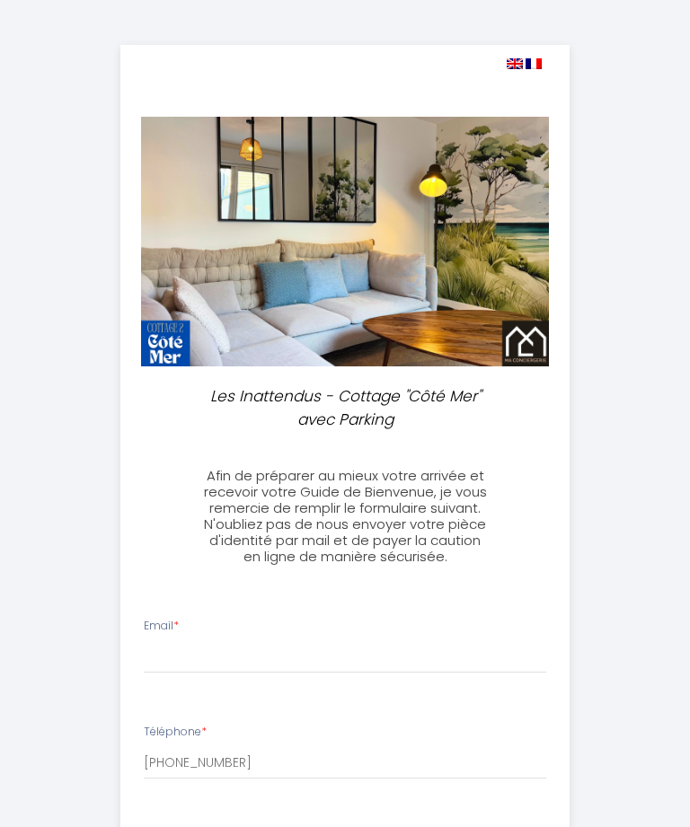
select select
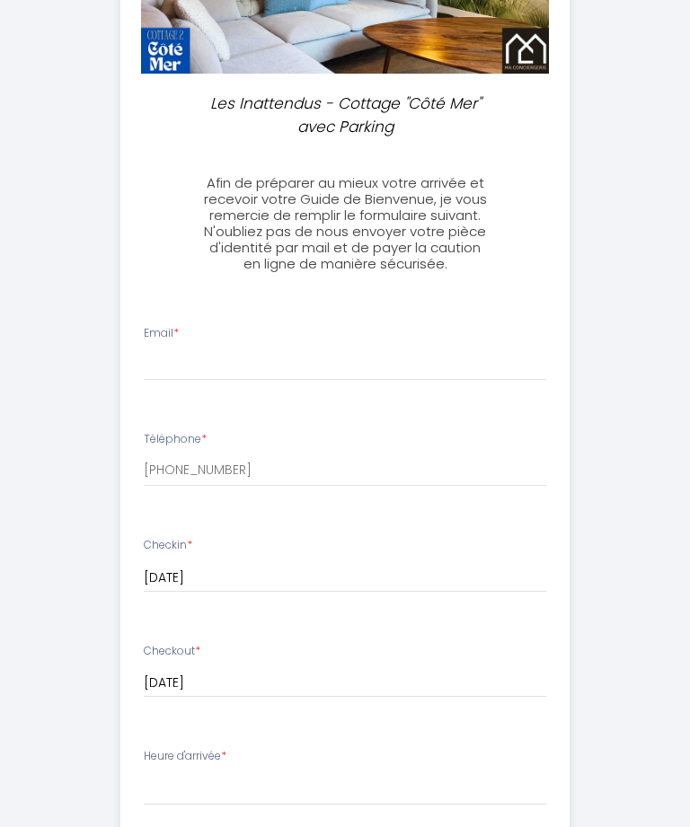
scroll to position [257, 0]
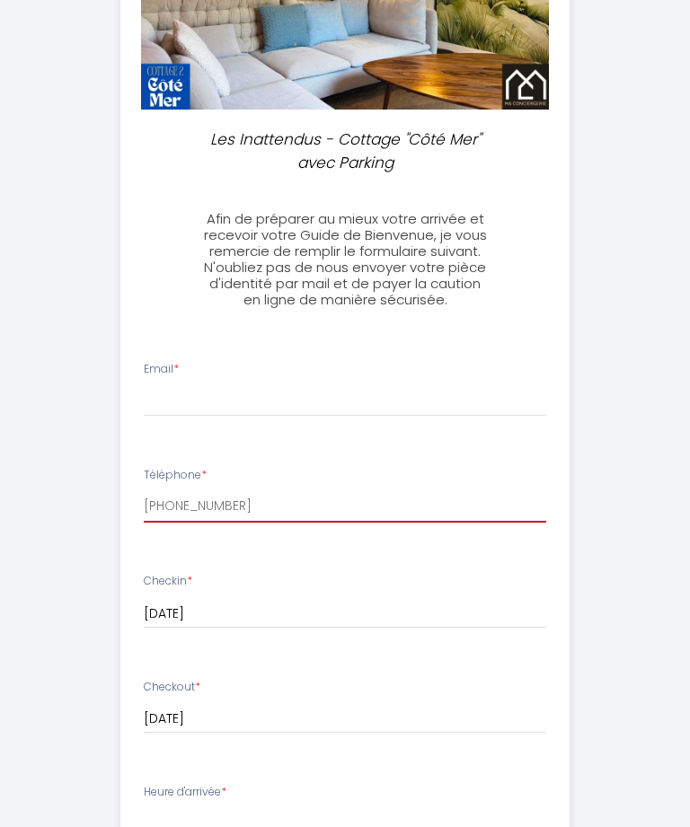
click at [365, 503] on input "[PHONE_NUMBER]" at bounding box center [345, 506] width 402 height 32
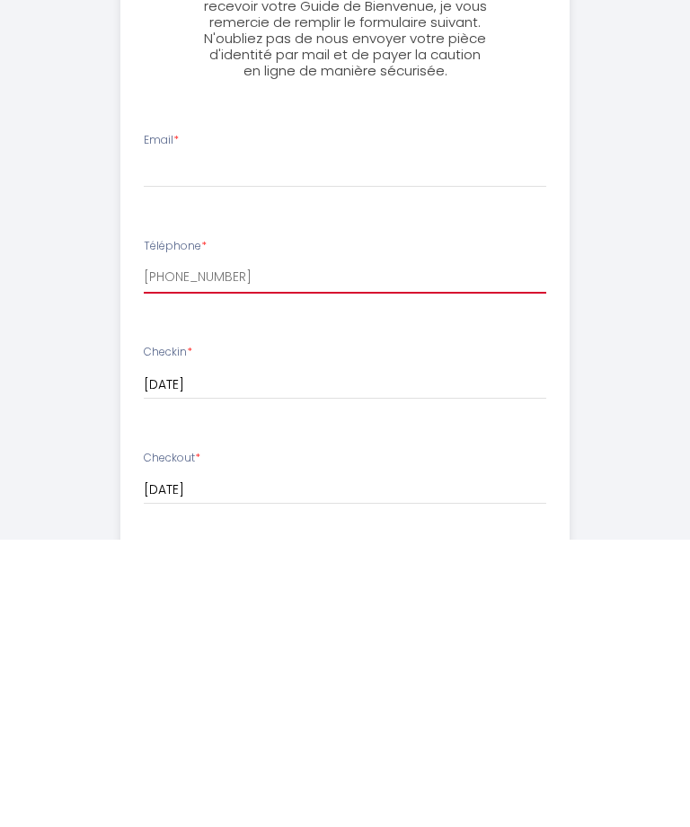
scroll to position [222, 0]
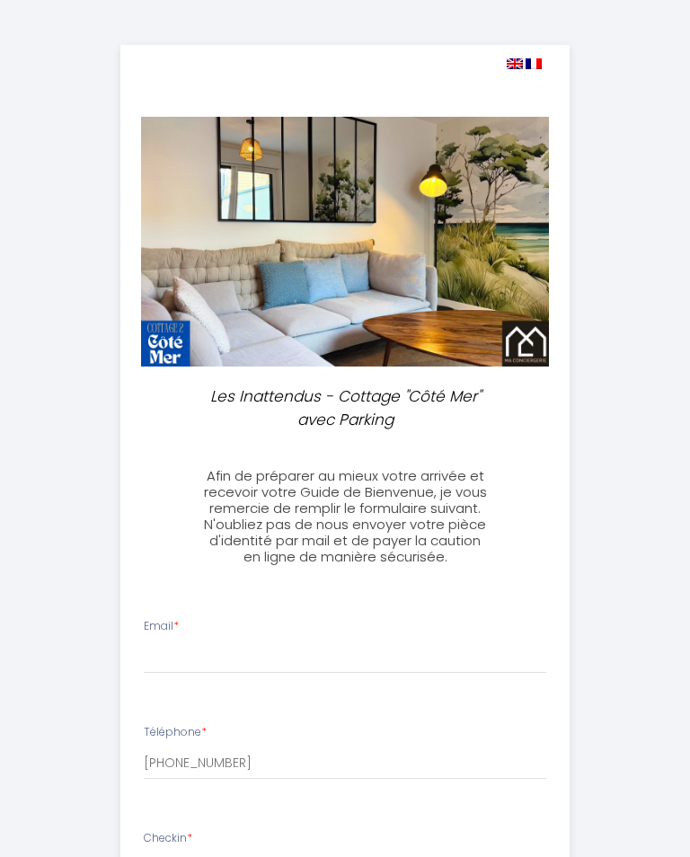
select select
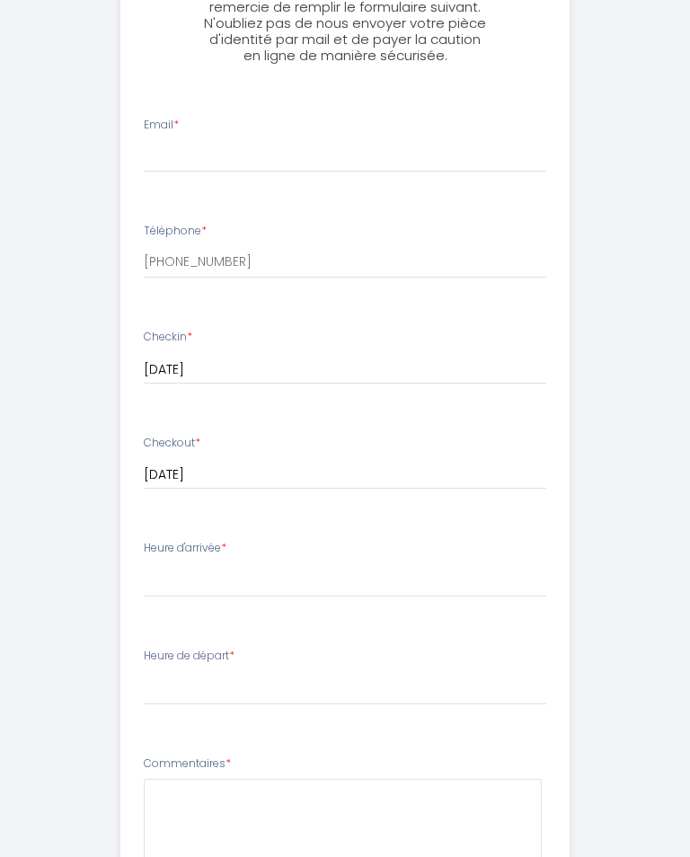
scroll to position [500, 0]
click at [303, 592] on select "17:00 17:30 18:00 18:30 19:00 19:30 20:00" at bounding box center [345, 581] width 402 height 34
click at [278, 592] on select "17:00 17:30 18:00 18:30 19:00 19:30 20:00" at bounding box center [345, 580] width 402 height 34
select select "18:00"
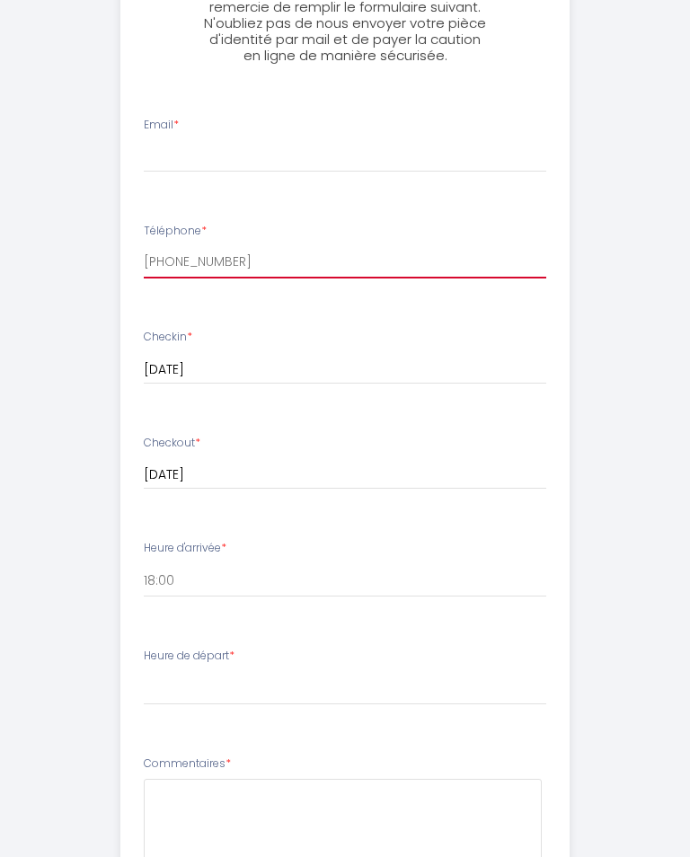
click at [323, 264] on input "[PHONE_NUMBER]" at bounding box center [345, 262] width 402 height 32
click at [290, 274] on input "[PHONE_NUMBER]" at bounding box center [345, 263] width 402 height 32
type input "[PHONE_NUMBER]"
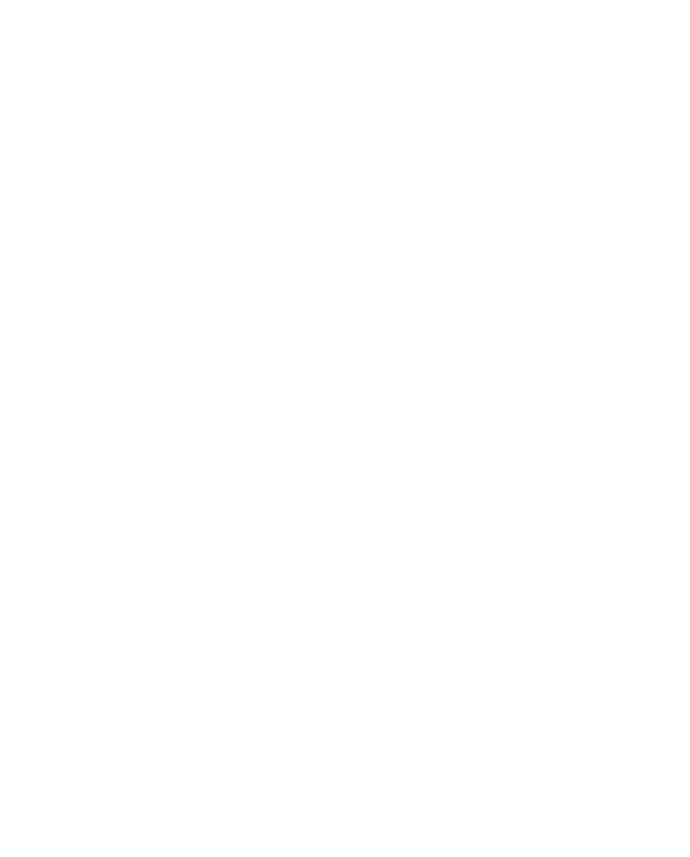
scroll to position [0, 0]
